Goal: Task Accomplishment & Management: Manage account settings

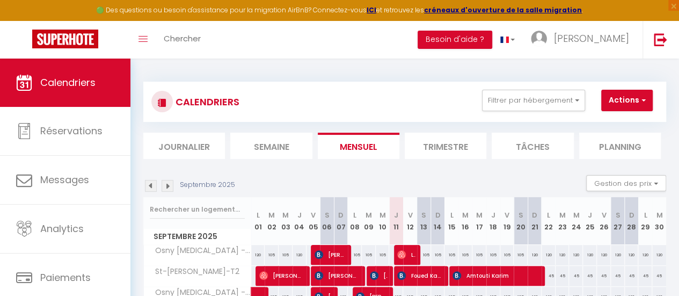
click at [481, 130] on div "CALENDRIERS Filtrer par hébergement [GEOGRAPHIC_DATA] [GEOGRAPHIC_DATA] - Studi…" at bounding box center [404, 120] width 523 height 77
click at [518, 100] on button "Filtrer par hébergement" at bounding box center [533, 100] width 103 height 21
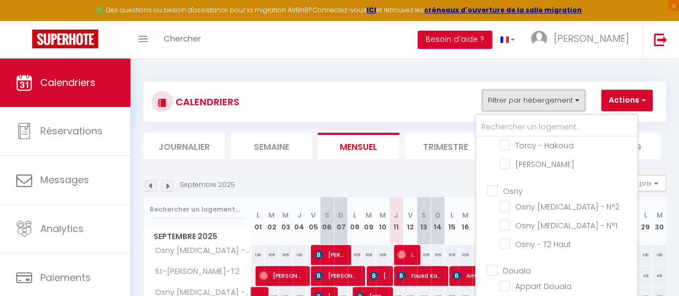
scroll to position [314, 0]
click at [494, 184] on input "Osny" at bounding box center [567, 189] width 161 height 11
checkbox input "true"
checkbox input "false"
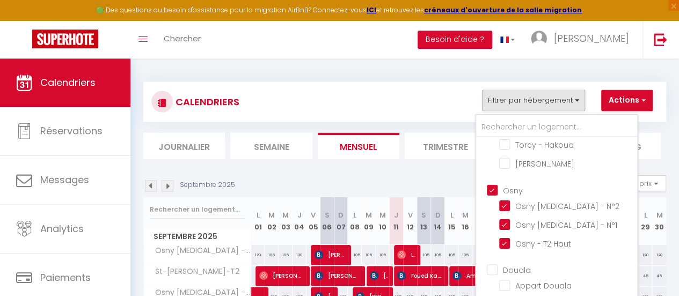
checkbox input "false"
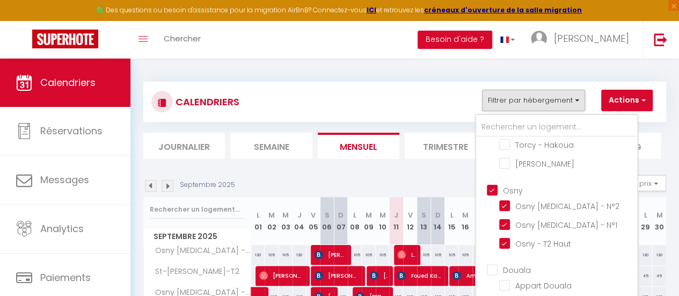
checkbox input "false"
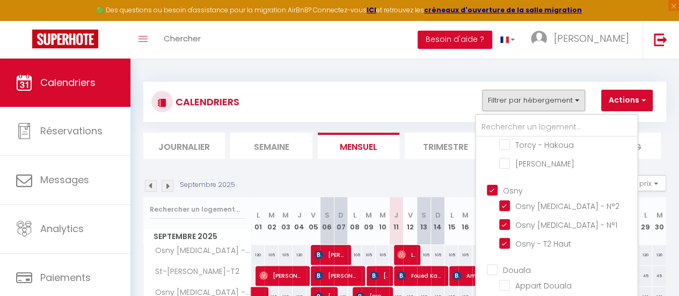
checkbox input "false"
checkbox input "true"
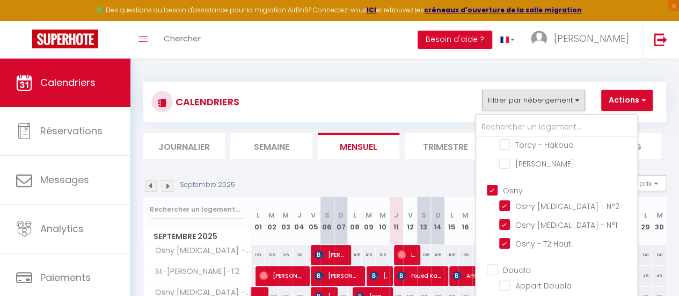
checkbox input "false"
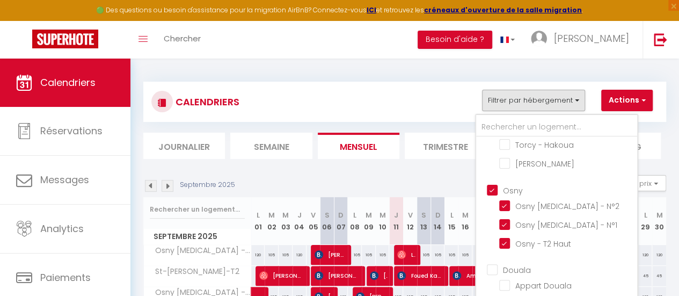
checkbox input "false"
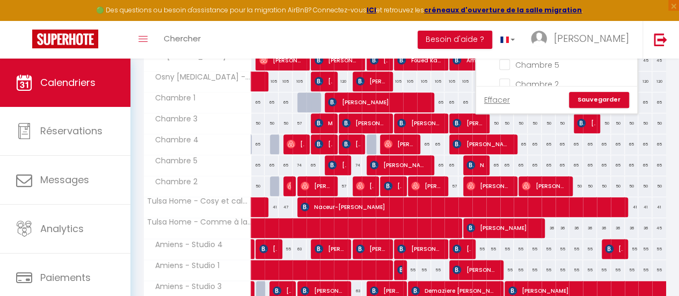
scroll to position [216, 0]
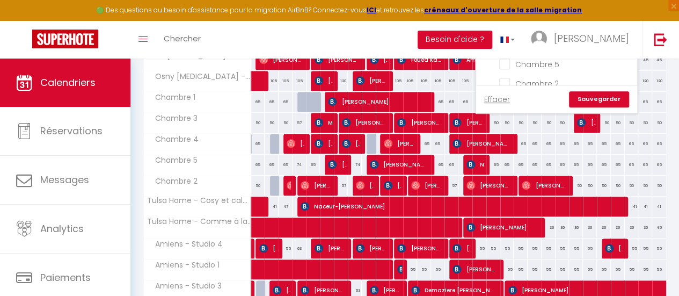
click at [604, 101] on link "Sauvegarder" at bounding box center [599, 99] width 60 height 16
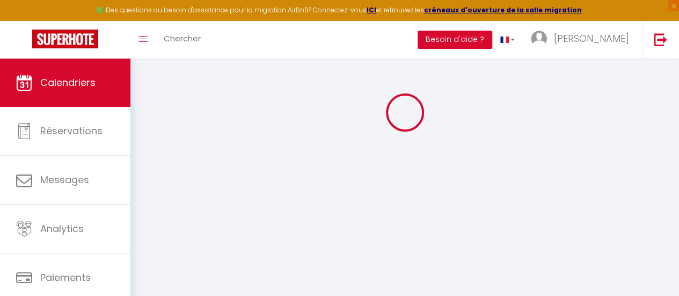
scroll to position [63, 0]
